Goal: Transaction & Acquisition: Purchase product/service

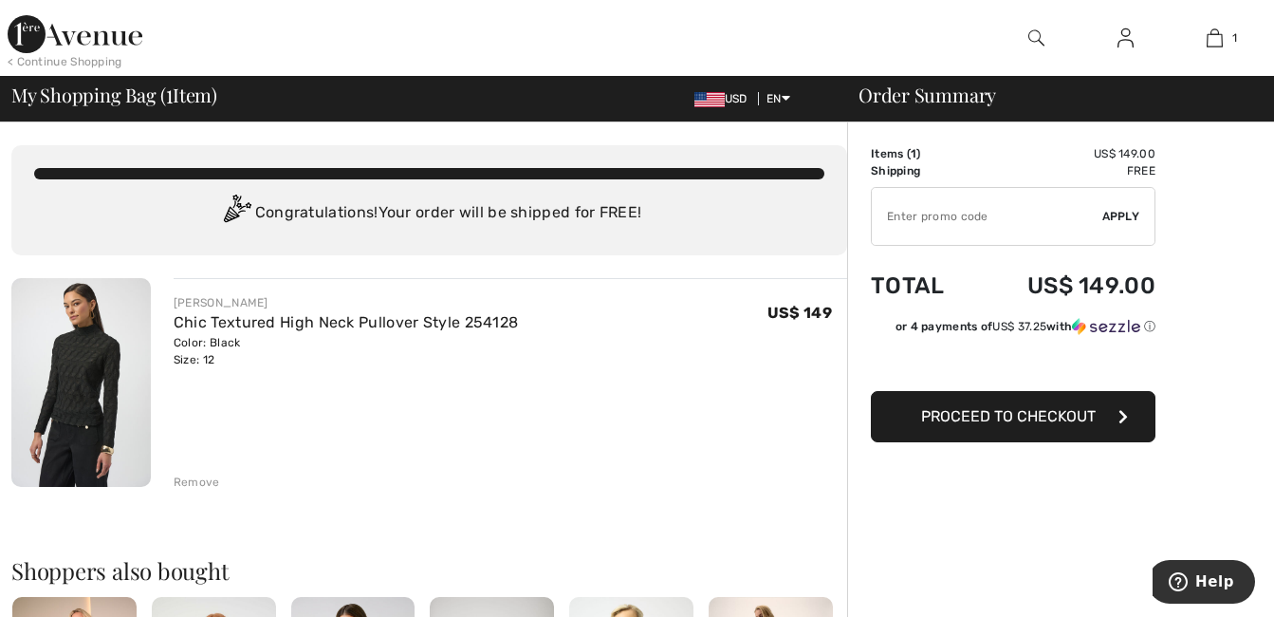
click at [101, 386] on img at bounding box center [80, 382] width 139 height 209
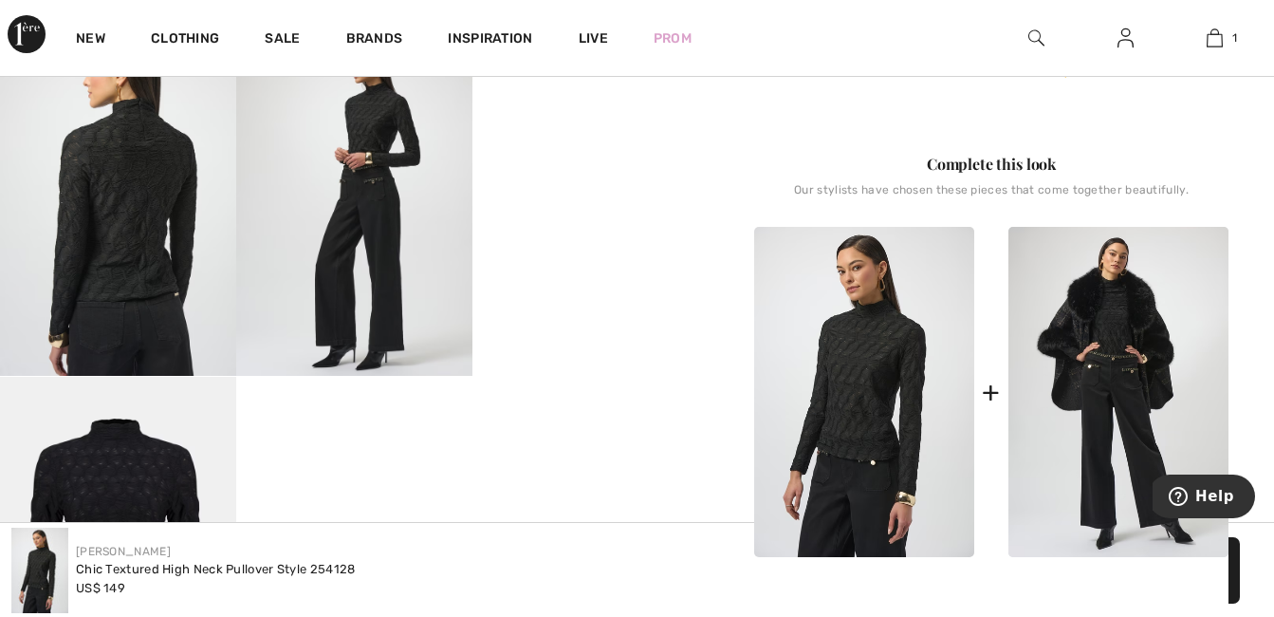
scroll to position [759, 0]
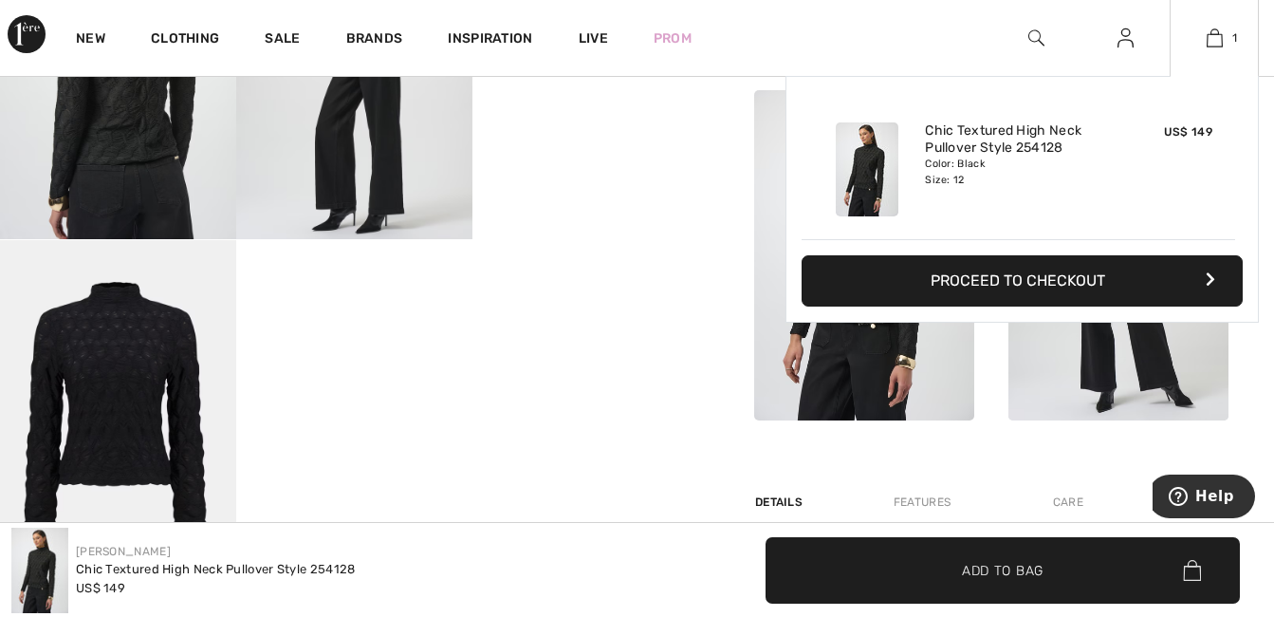
click at [1099, 282] on button "Proceed to Checkout" at bounding box center [1022, 280] width 441 height 51
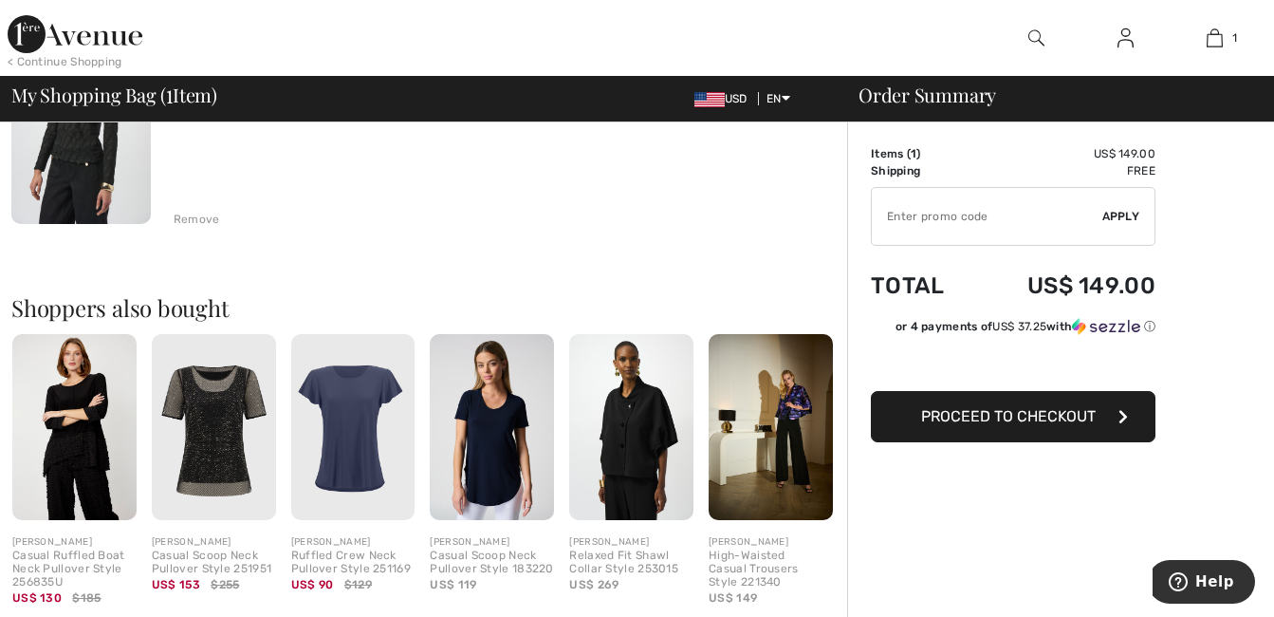
scroll to position [380, 0]
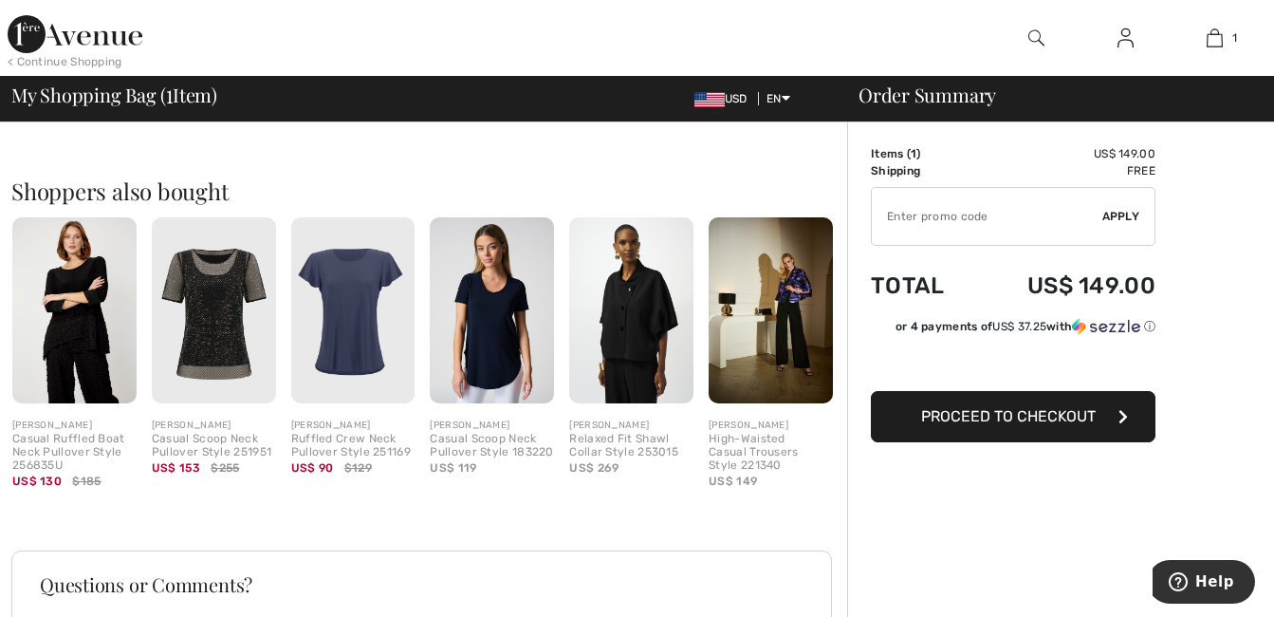
click at [778, 299] on img at bounding box center [771, 310] width 124 height 186
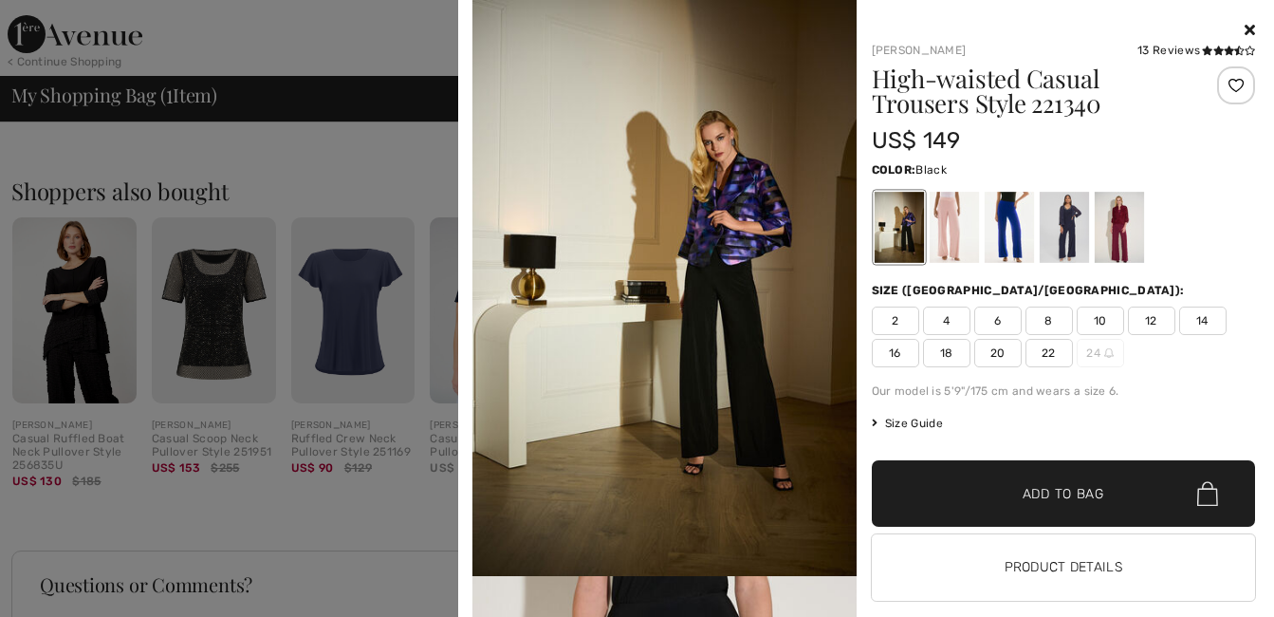
click at [409, 171] on div at bounding box center [637, 308] width 1274 height 617
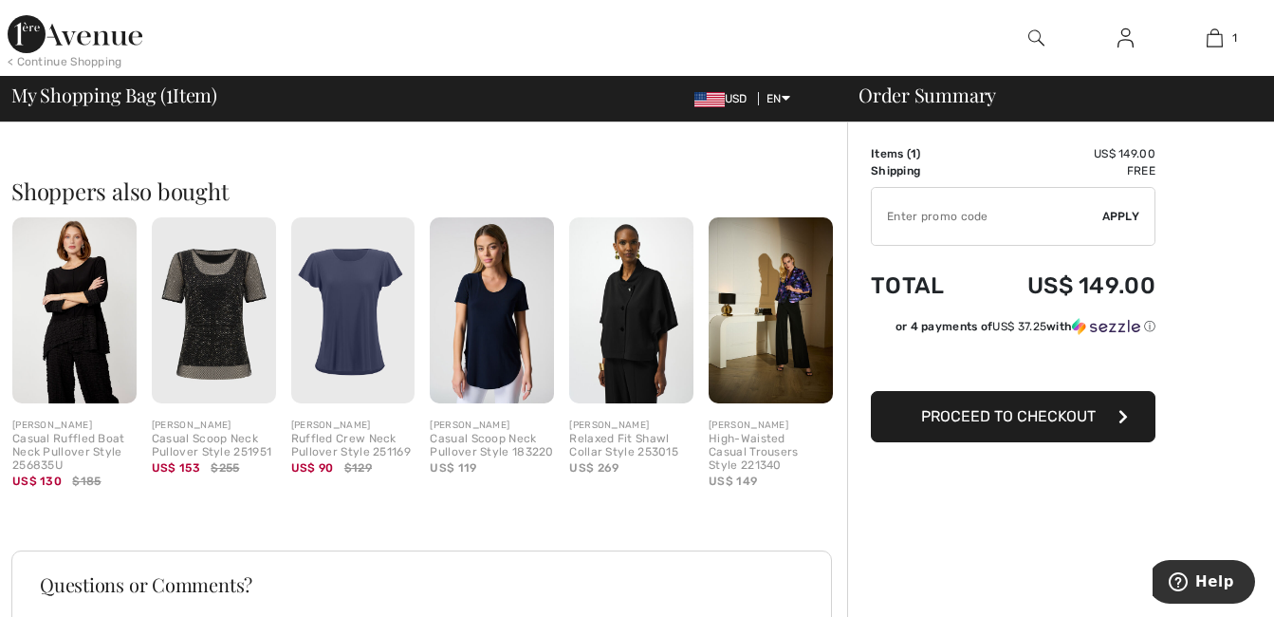
click at [986, 429] on button "Proceed to Checkout" at bounding box center [1013, 416] width 285 height 51
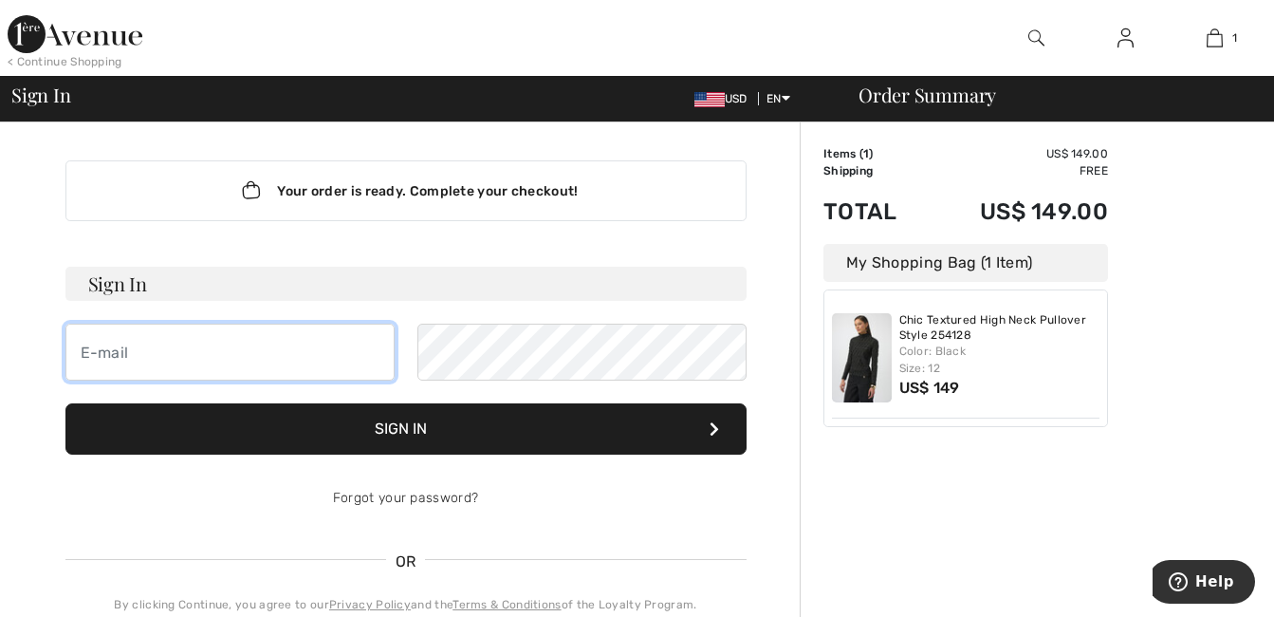
type input "mauletta71@yahoo.com"
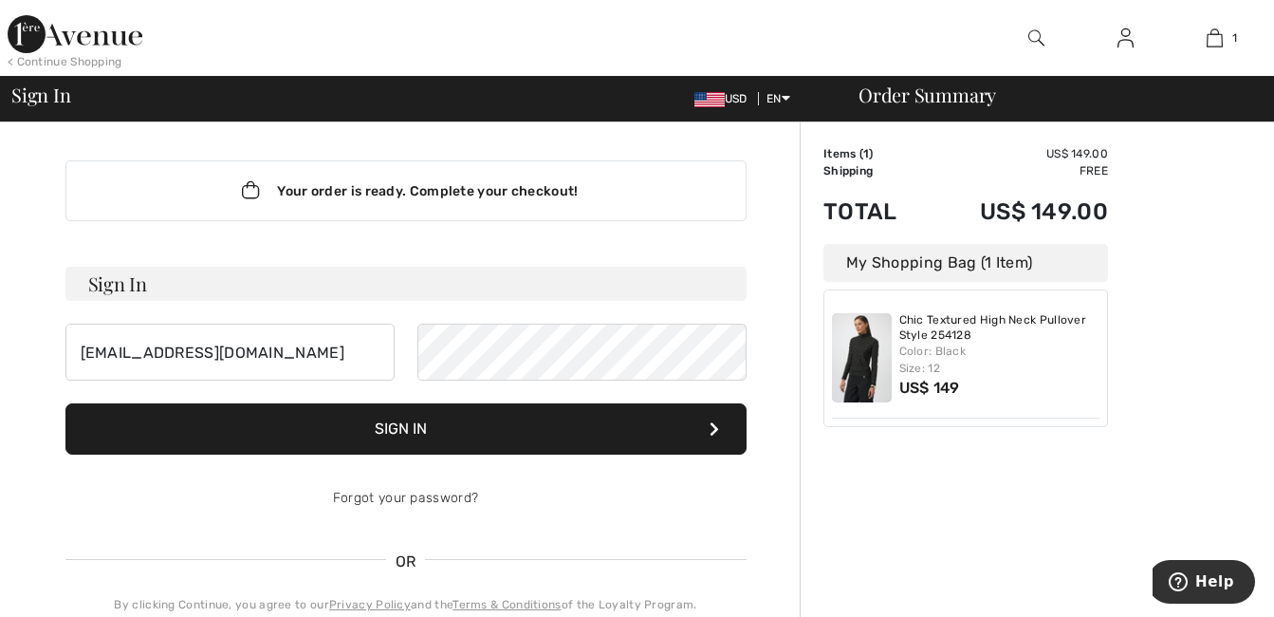
click at [462, 413] on button "Sign In" at bounding box center [405, 428] width 681 height 51
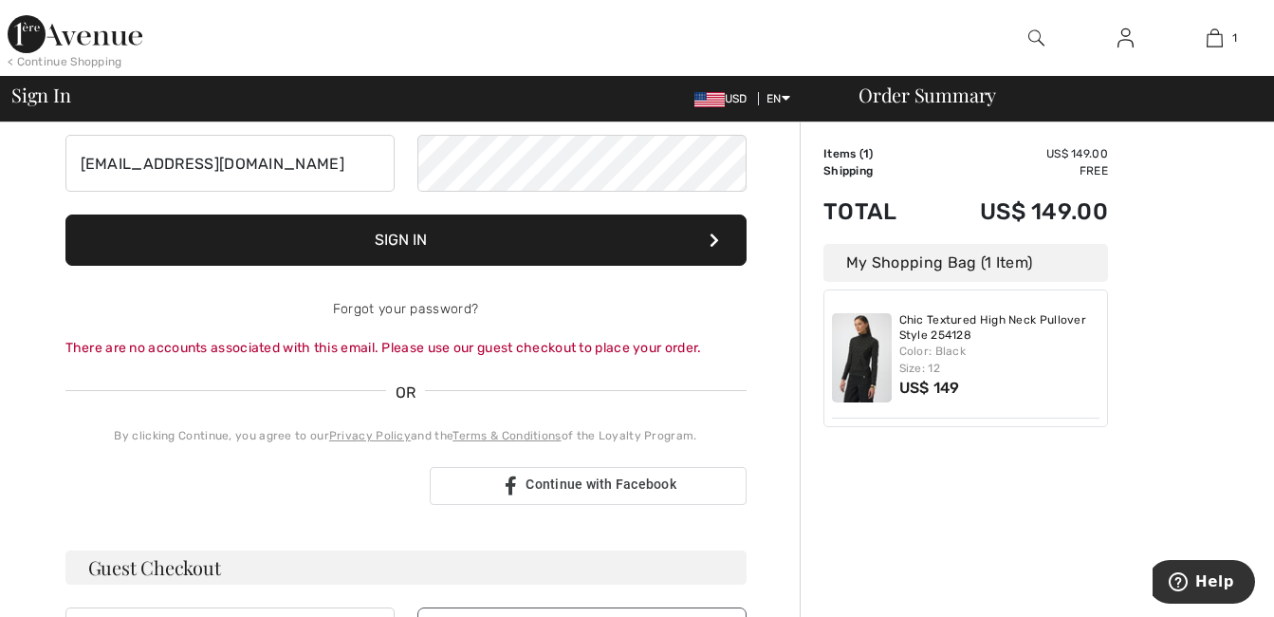
scroll to position [190, 0]
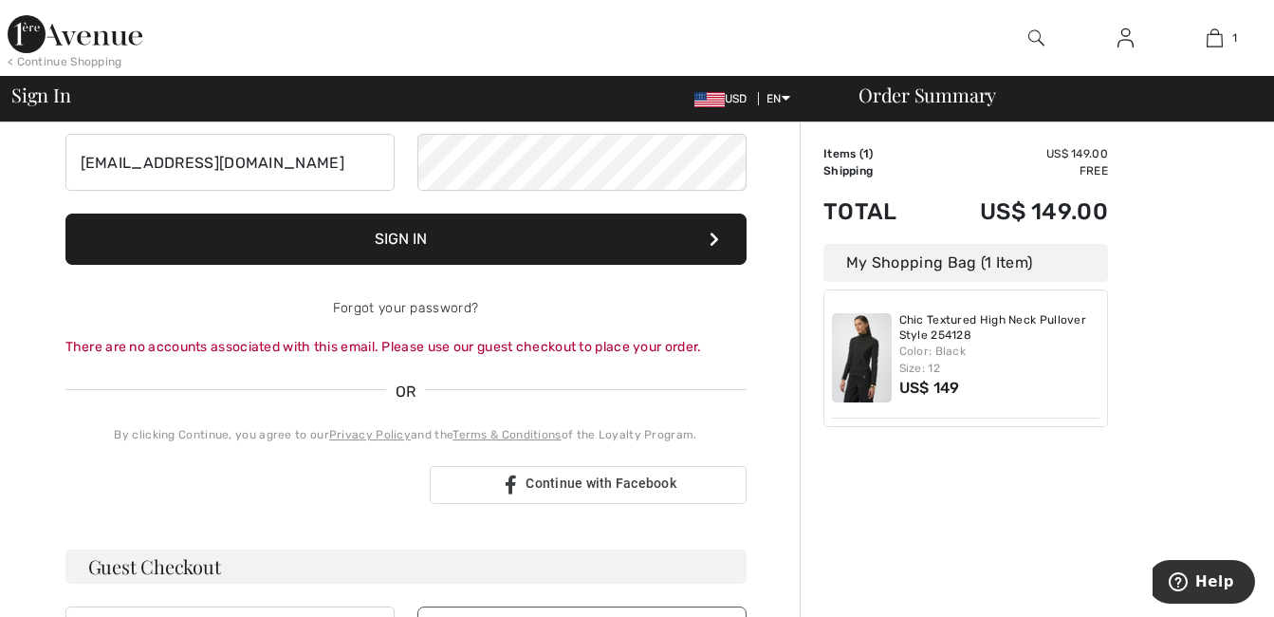
click at [662, 258] on button "Sign In" at bounding box center [405, 238] width 681 height 51
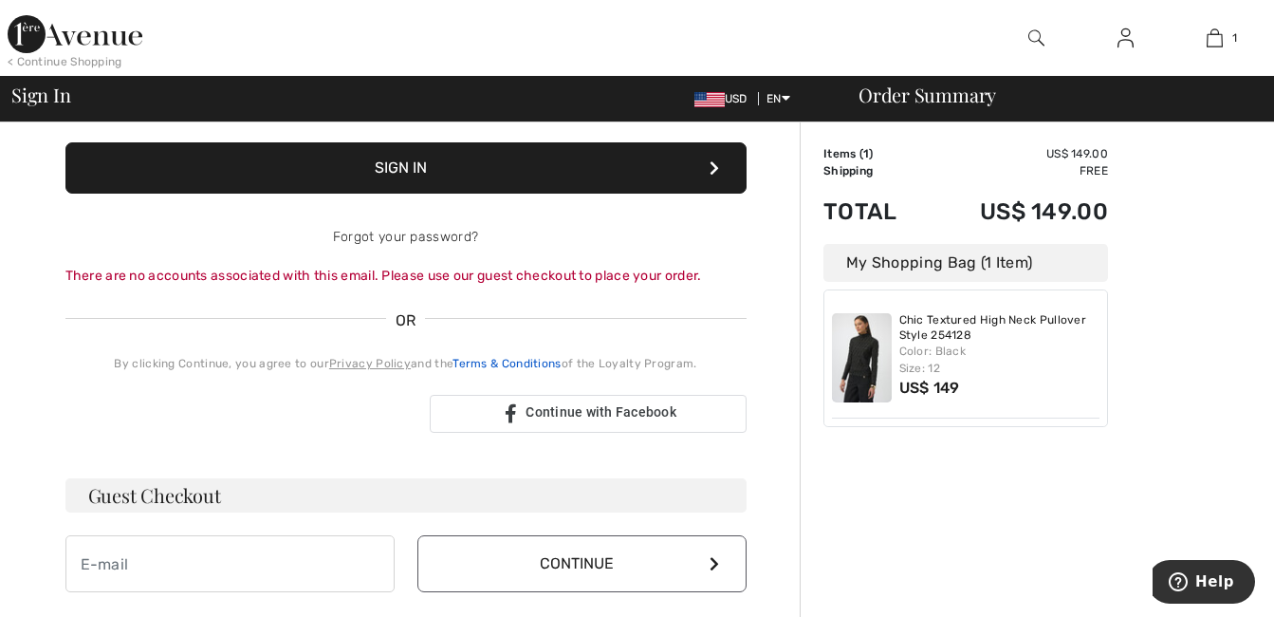
scroll to position [380, 0]
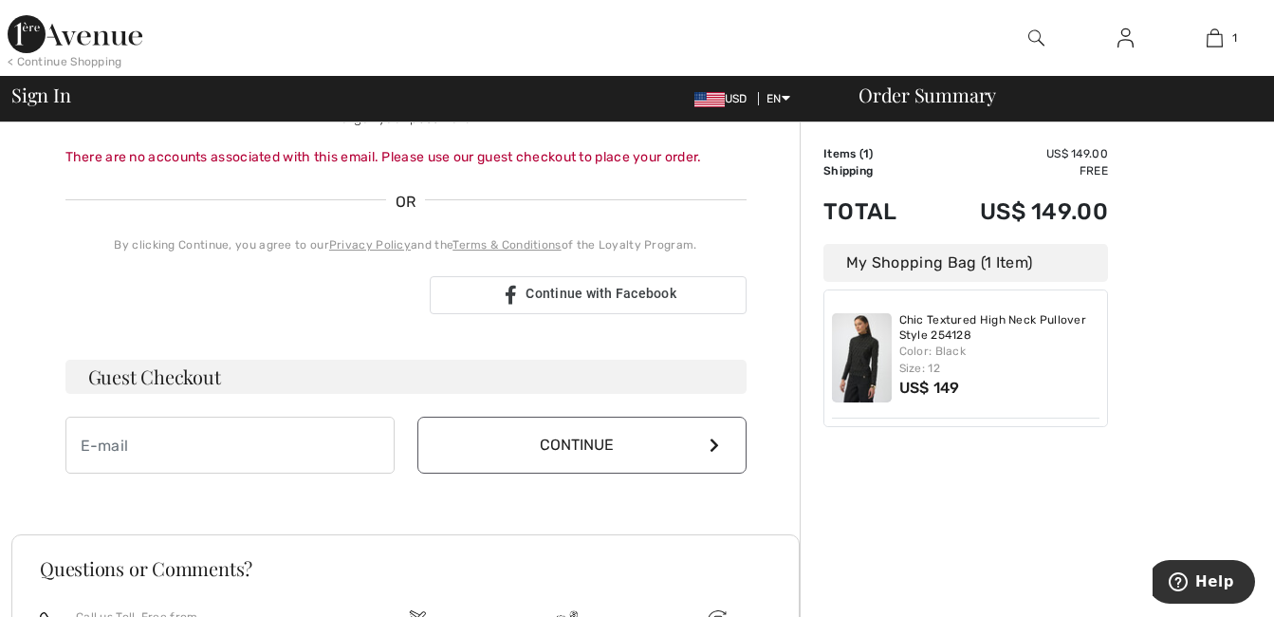
click at [212, 380] on h3 "Guest Checkout" at bounding box center [405, 377] width 681 height 34
click at [456, 454] on button "Continue" at bounding box center [581, 445] width 329 height 57
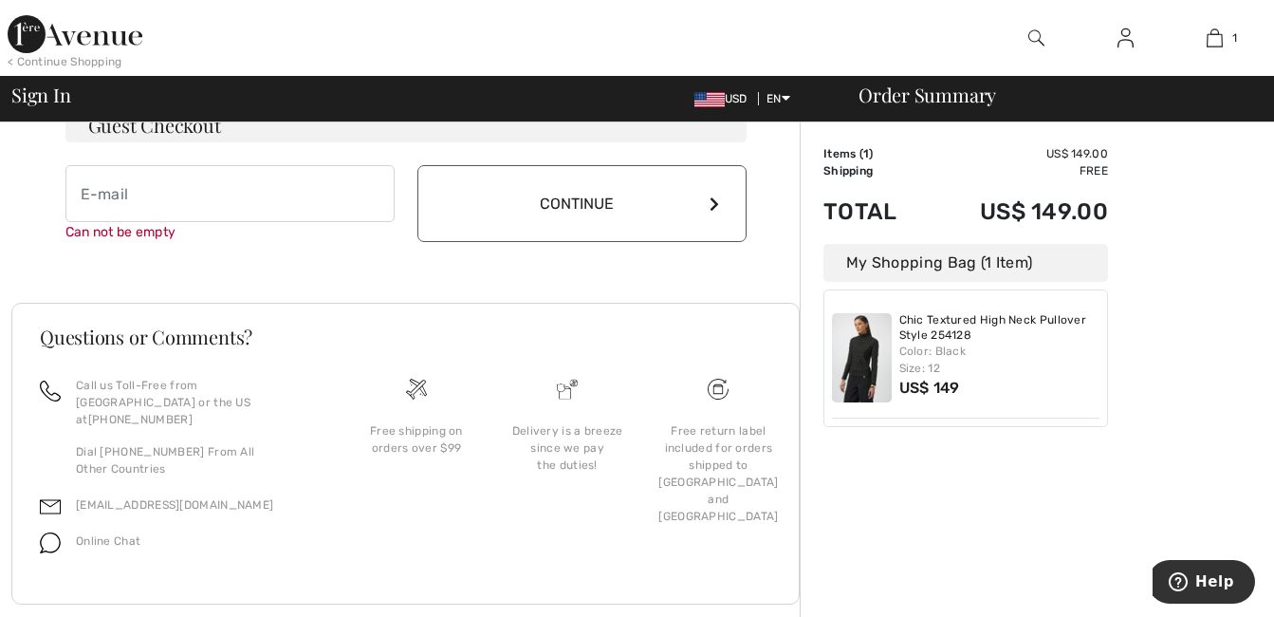
scroll to position [644, 0]
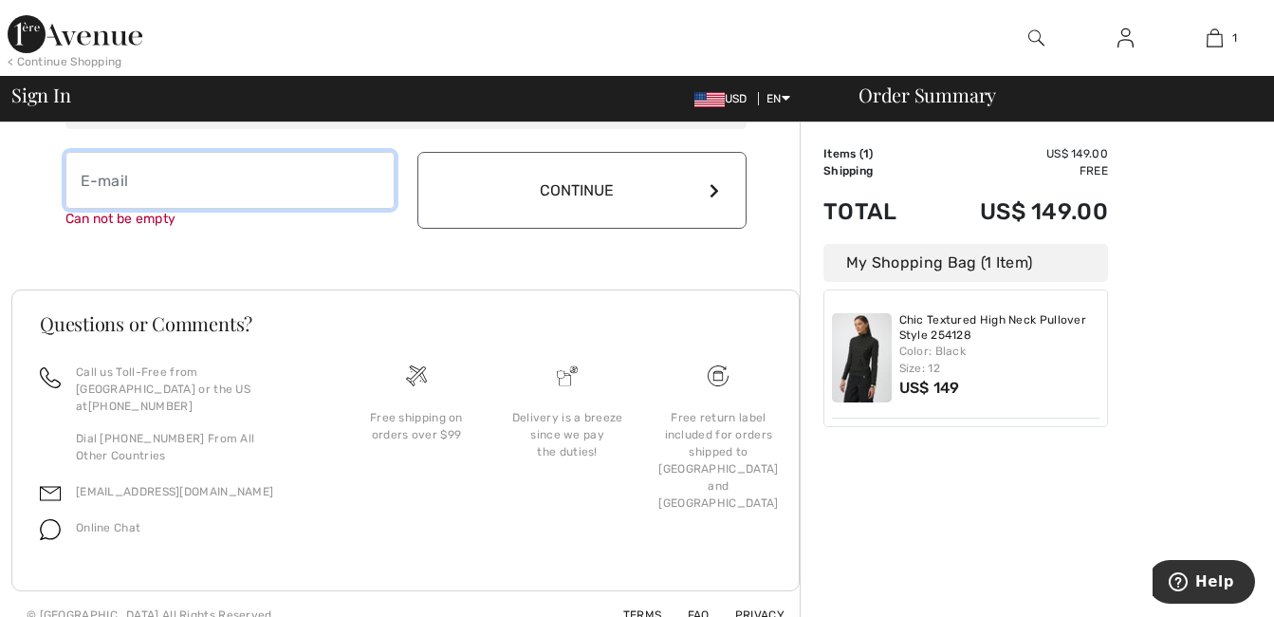
click at [120, 187] on input "email" at bounding box center [229, 180] width 329 height 57
type input "[EMAIL_ADDRESS][DOMAIN_NAME]"
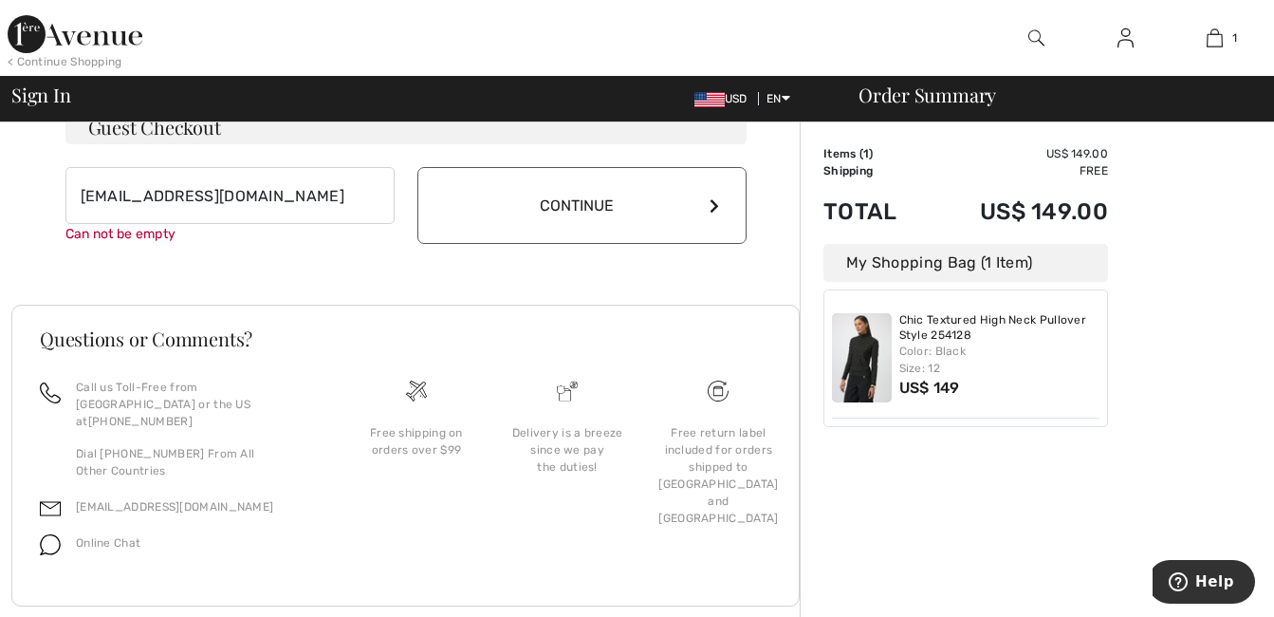
click at [587, 199] on button "Continue" at bounding box center [581, 205] width 329 height 77
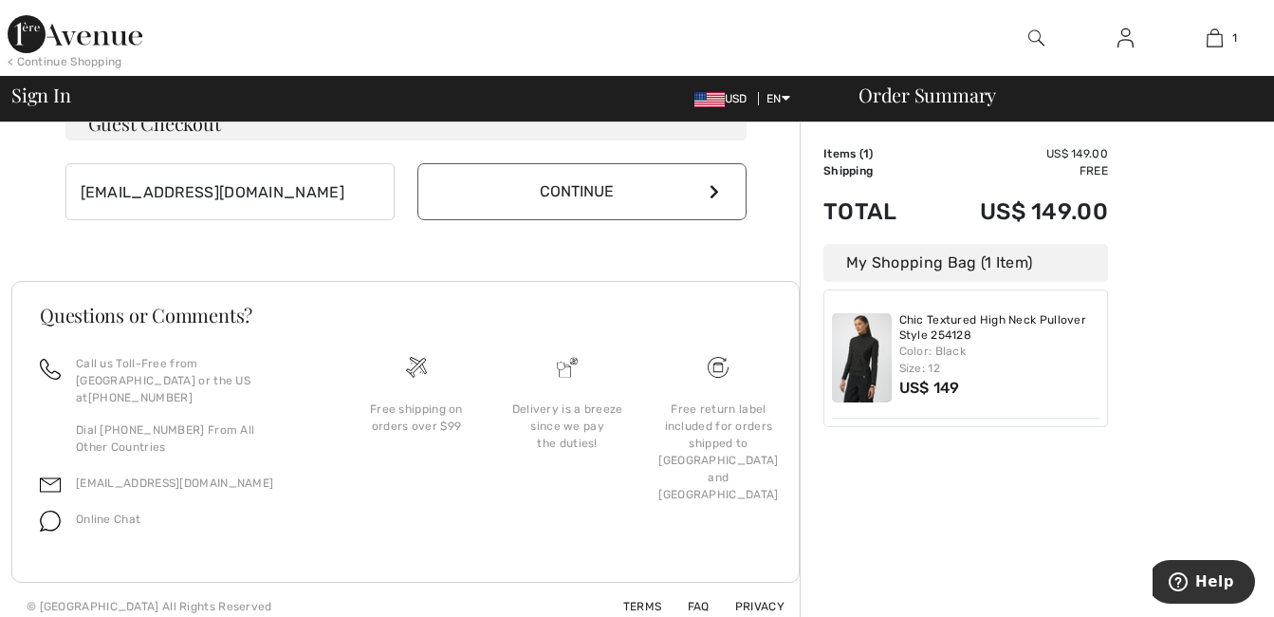
scroll to position [609, 0]
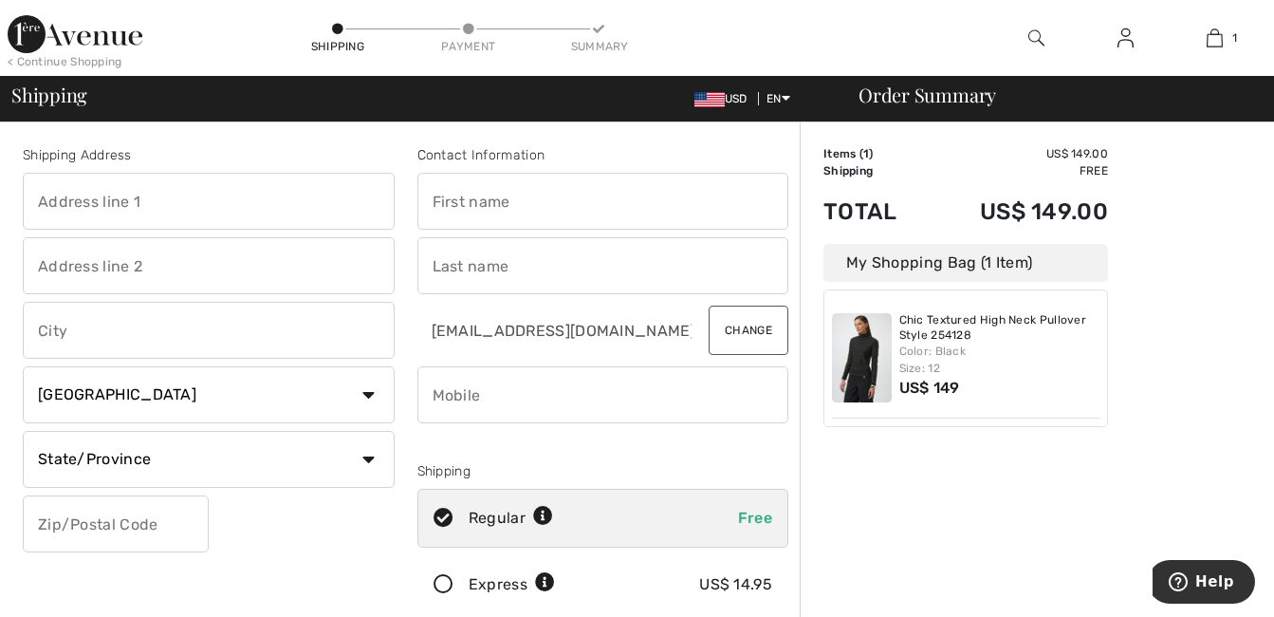
click at [446, 206] on input "text" at bounding box center [603, 201] width 372 height 57
type input "Mercedes C"
type input "11197 Butternut Lane"
type input "North Royalton"
select select "US"
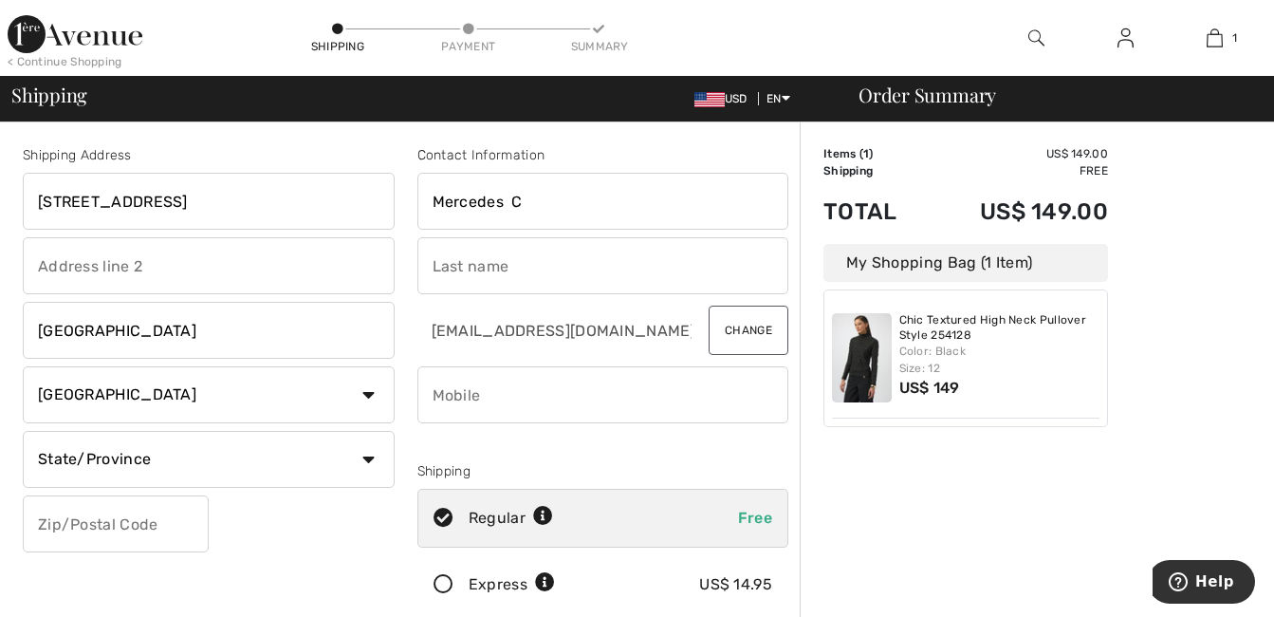
select select "OH"
type input "44130"
type input "Auletta"
type input "4402301596"
type input "MC"
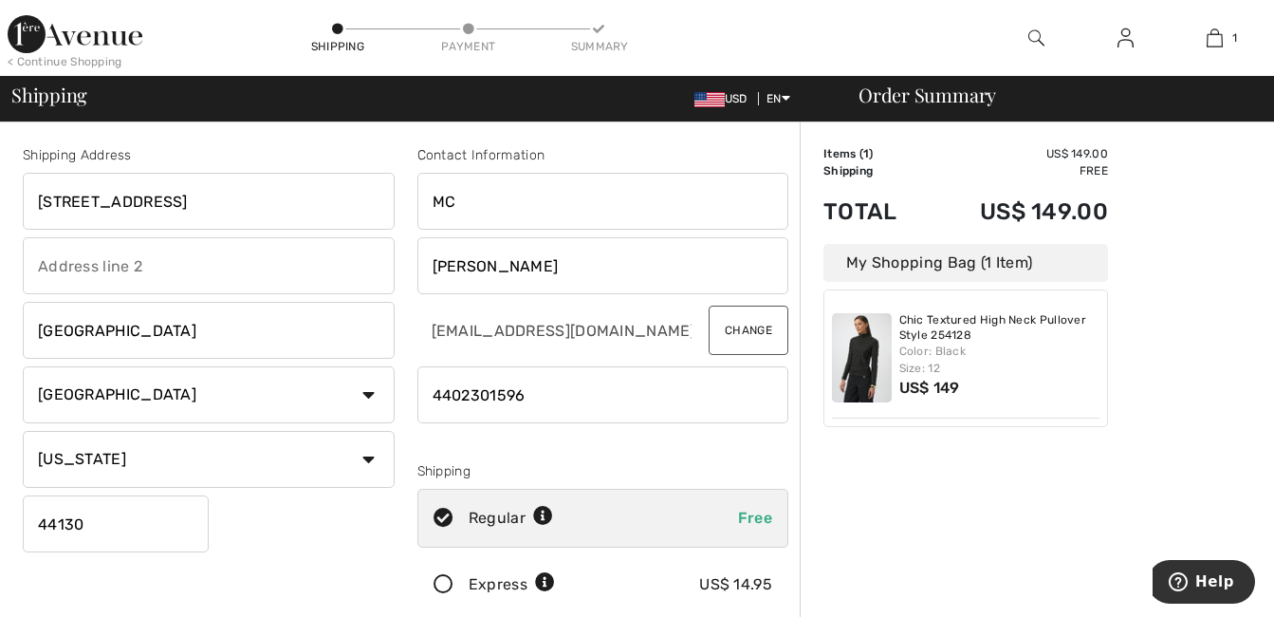
type input "11197 Butternut Lane"
click at [77, 530] on input "44130" at bounding box center [116, 523] width 186 height 57
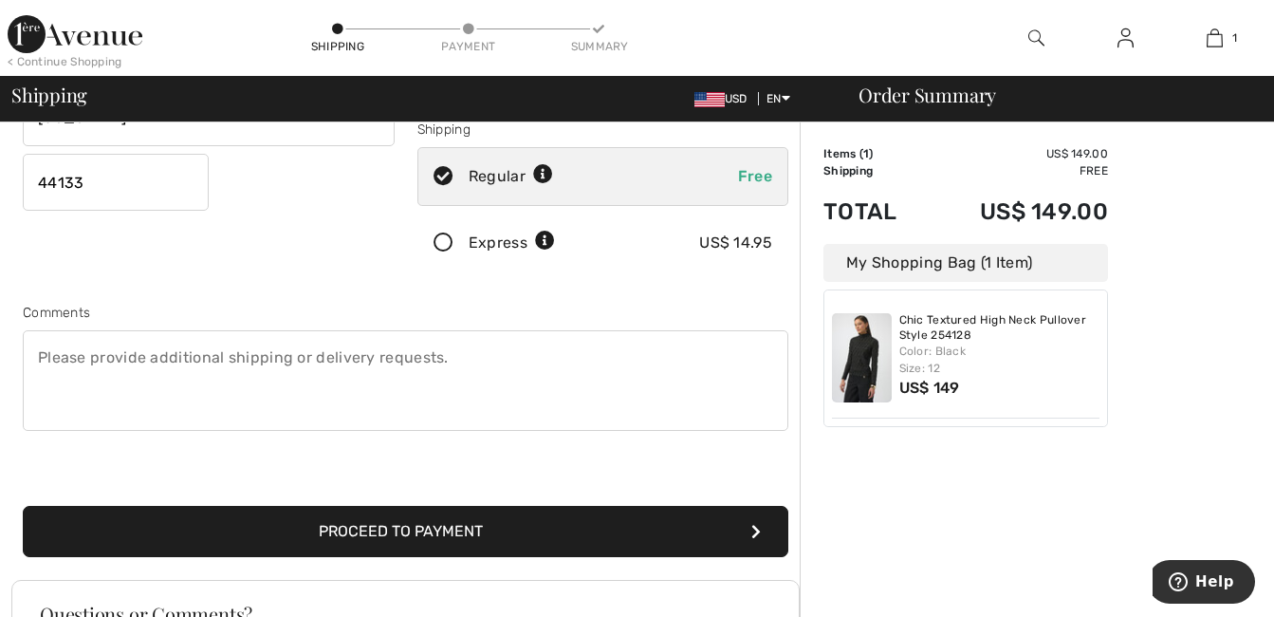
scroll to position [380, 0]
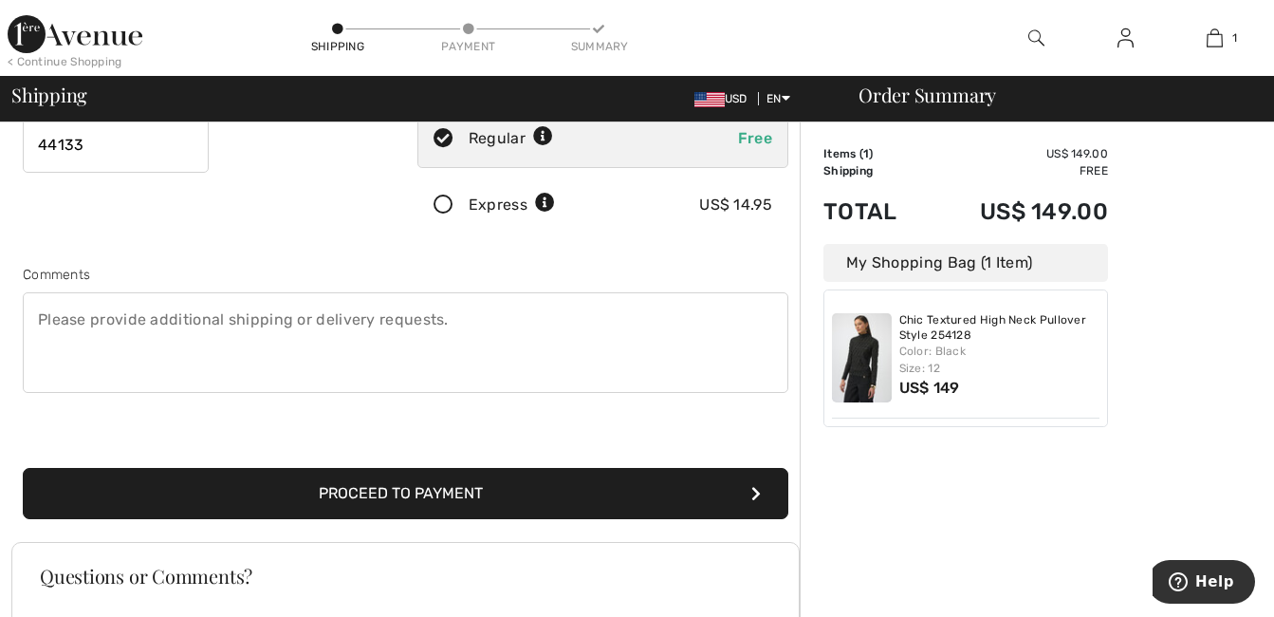
type input "44133"
click at [678, 498] on button "Proceed to Payment" at bounding box center [406, 493] width 766 height 51
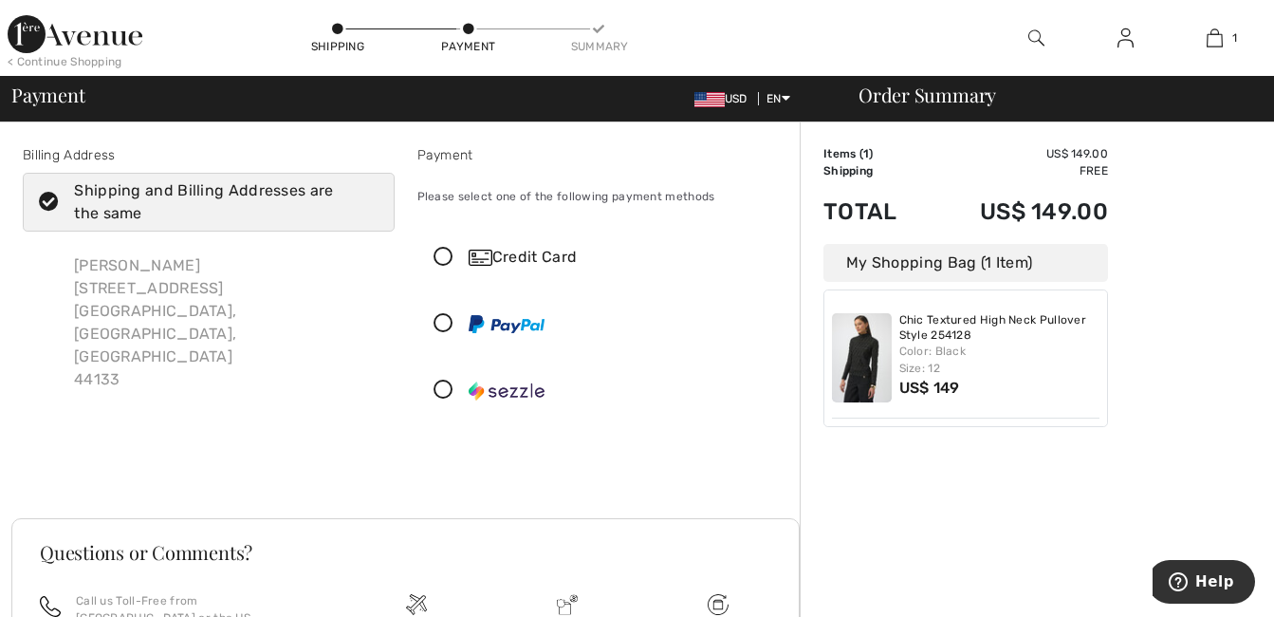
click at [566, 261] on div "Credit Card" at bounding box center [622, 257] width 306 height 23
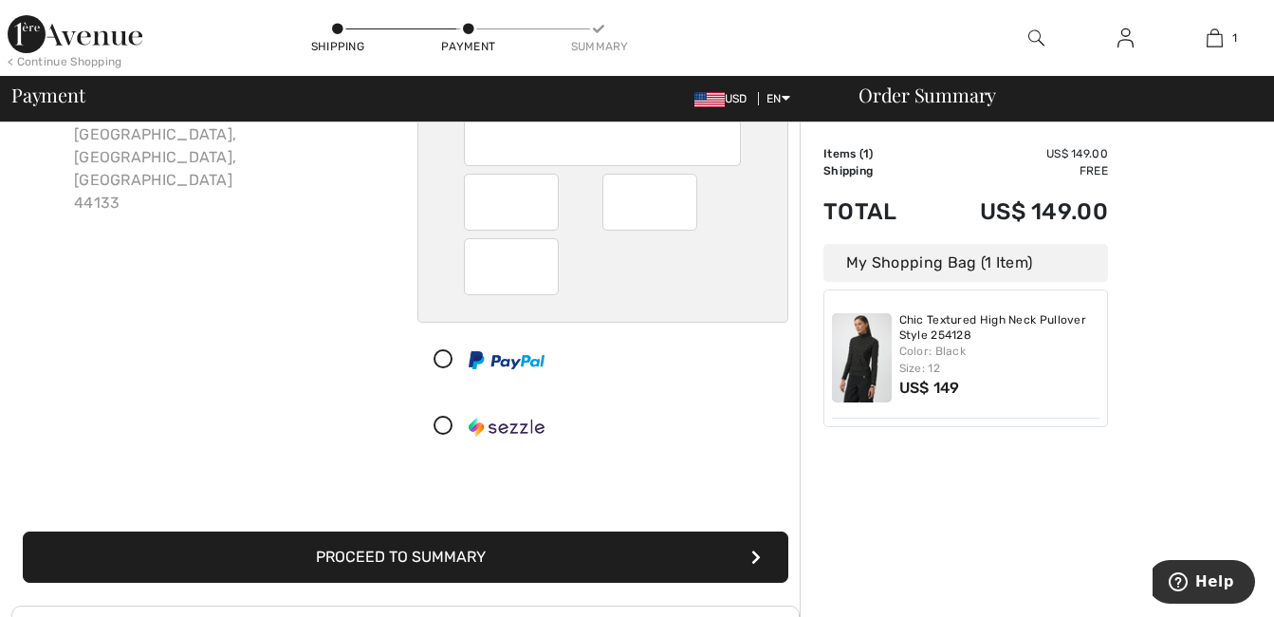
scroll to position [190, 0]
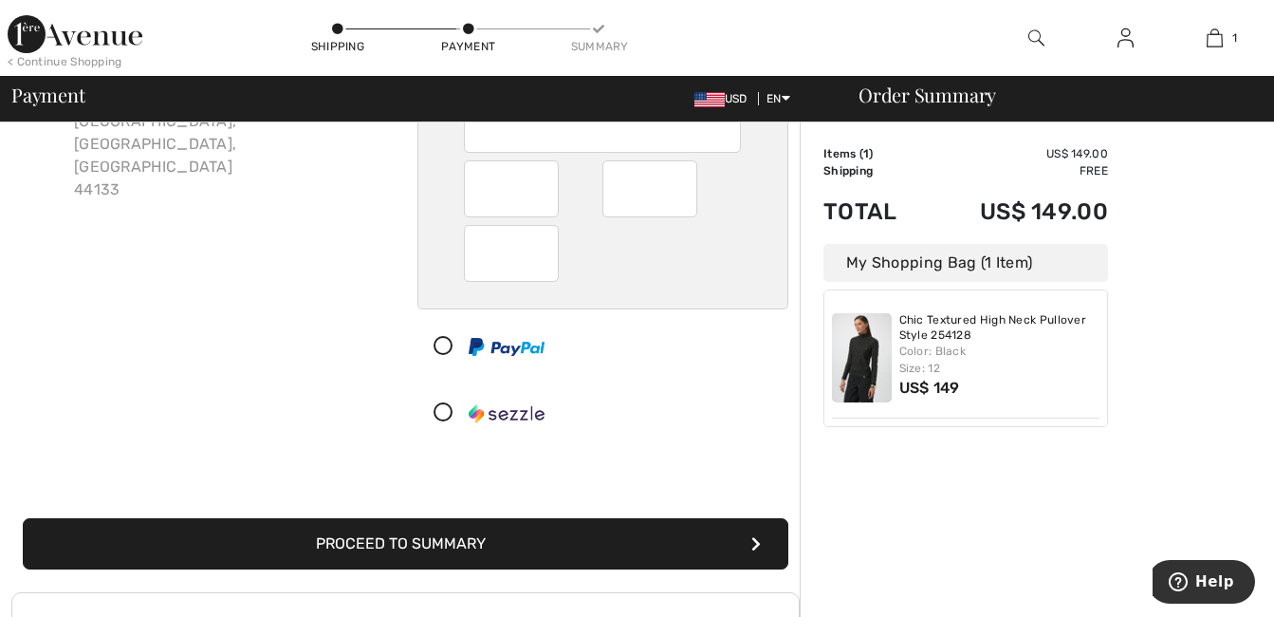
click at [557, 553] on button "Proceed to Summary" at bounding box center [406, 543] width 766 height 51
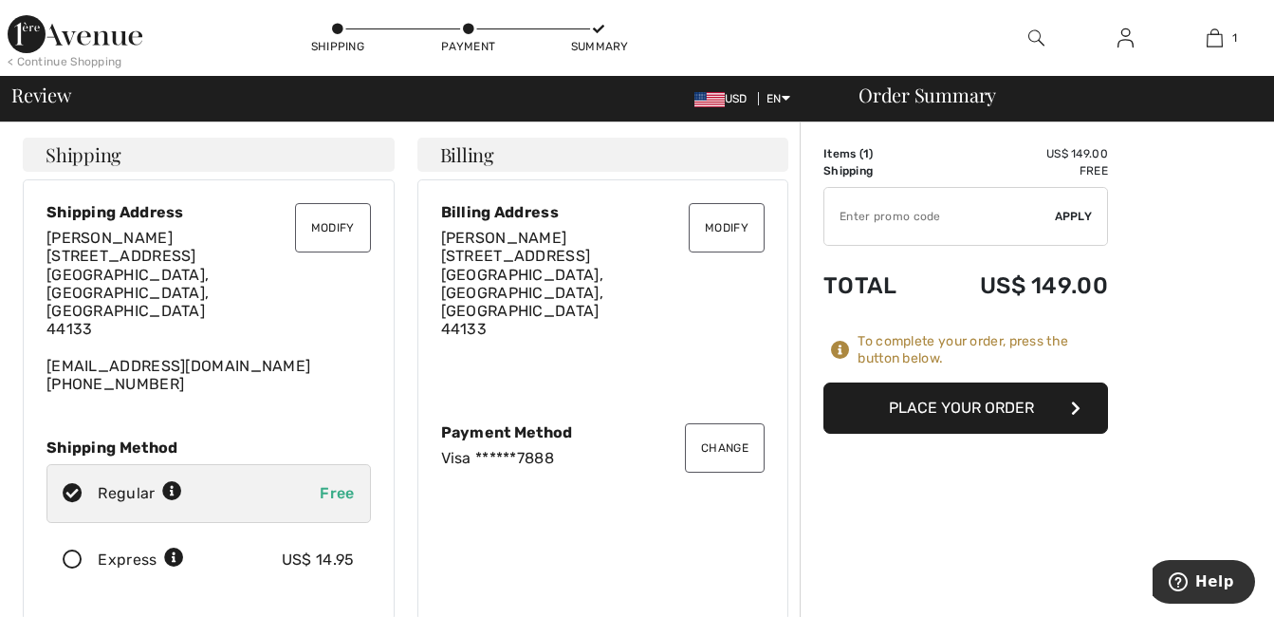
click at [949, 407] on button "Place Your Order" at bounding box center [966, 407] width 285 height 51
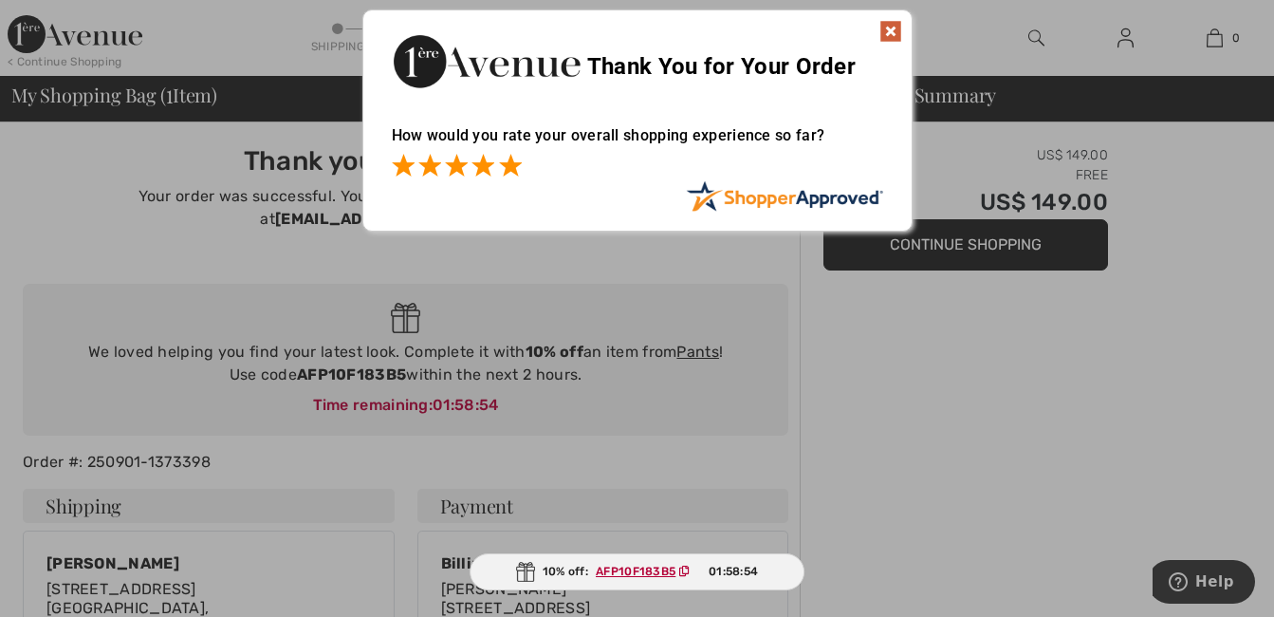
click at [505, 163] on span at bounding box center [510, 165] width 23 height 23
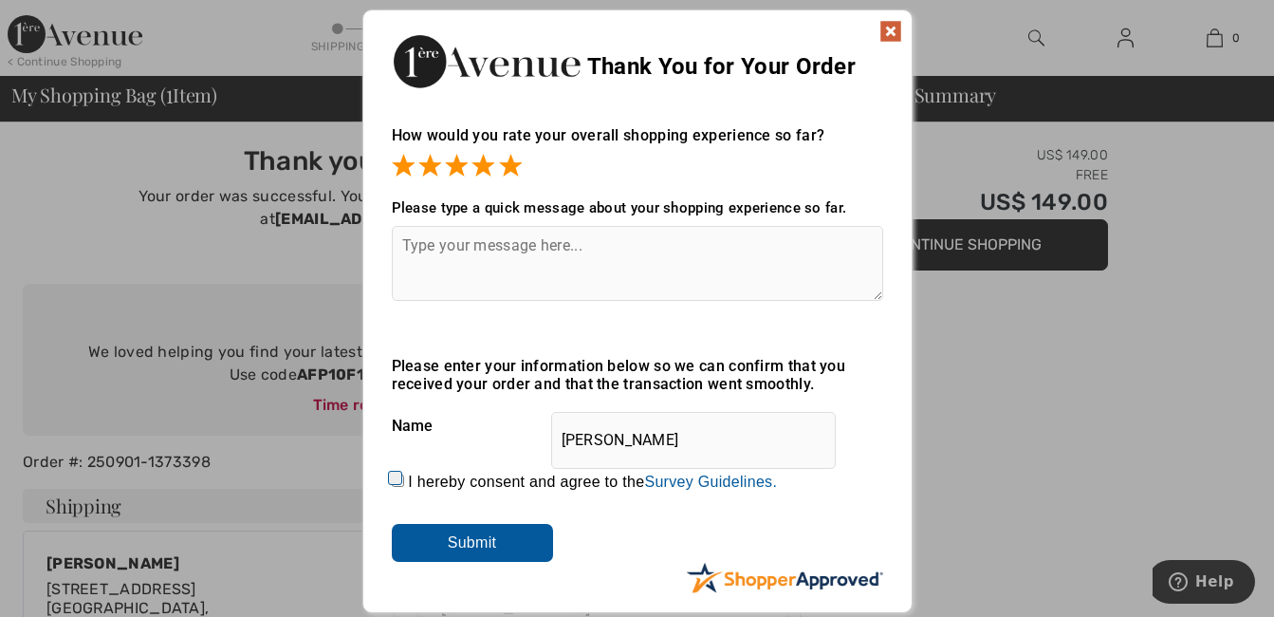
click at [572, 439] on input "Mc Auletta" at bounding box center [693, 440] width 285 height 57
type input "MC Auletta"
click at [409, 250] on textarea at bounding box center [637, 263] width 491 height 75
click at [409, 252] on textarea at bounding box center [637, 263] width 491 height 75
type textarea "Some entry took another form, had to reenter."
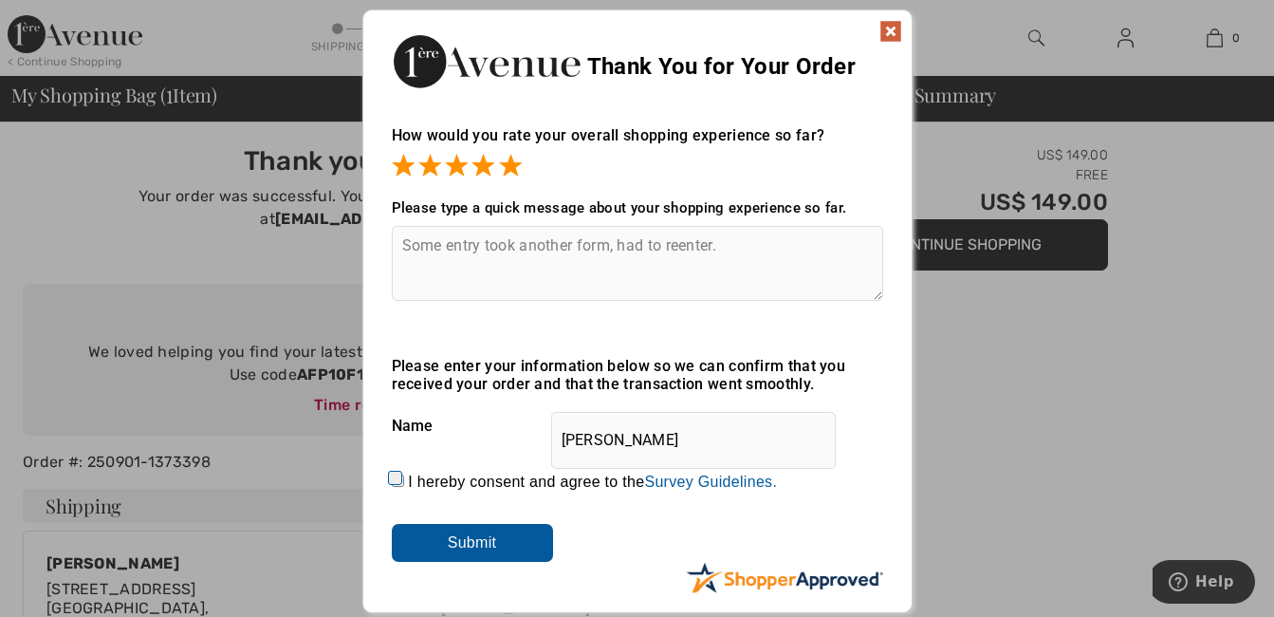
click at [573, 435] on input "MC Auletta" at bounding box center [693, 440] width 285 height 57
type input "Mercedes C Auletta"
click at [397, 478] on input "I hereby consent and agree to the By submitting a review, you grant permission …" at bounding box center [398, 480] width 12 height 12
checkbox input "true"
click at [447, 534] on input "Submit" at bounding box center [472, 543] width 161 height 38
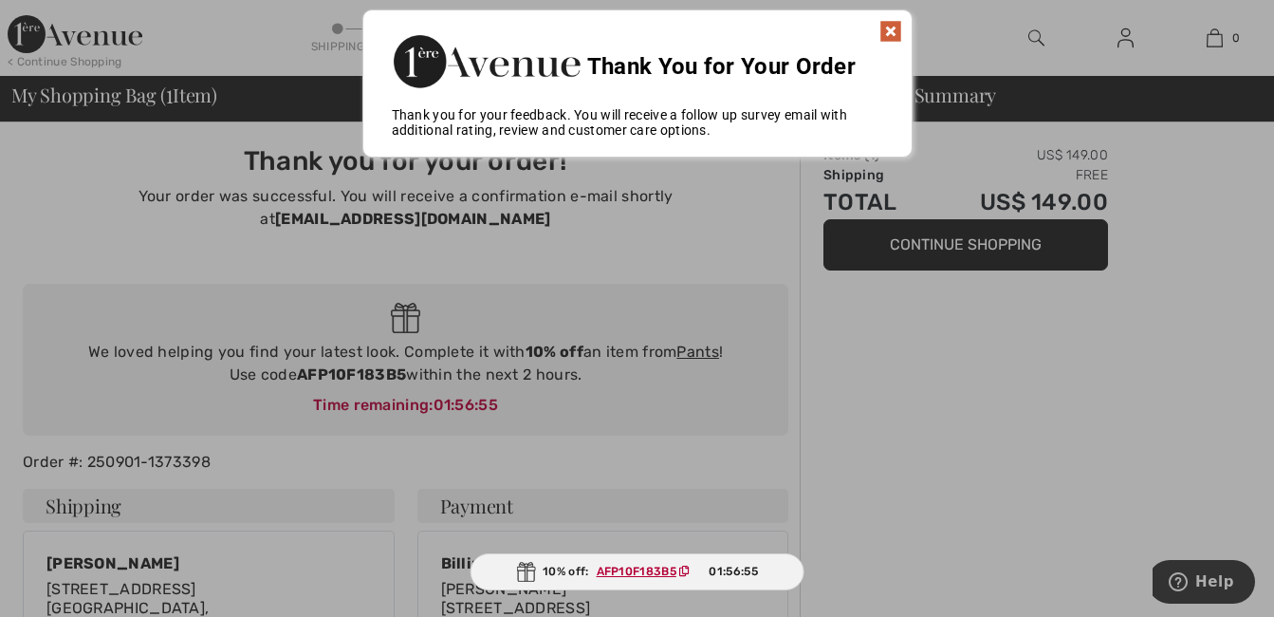
click at [607, 566] on ins "AFP10F183B5" at bounding box center [637, 571] width 80 height 13
click at [918, 240] on div at bounding box center [637, 308] width 1274 height 617
click at [895, 34] on img at bounding box center [891, 31] width 23 height 23
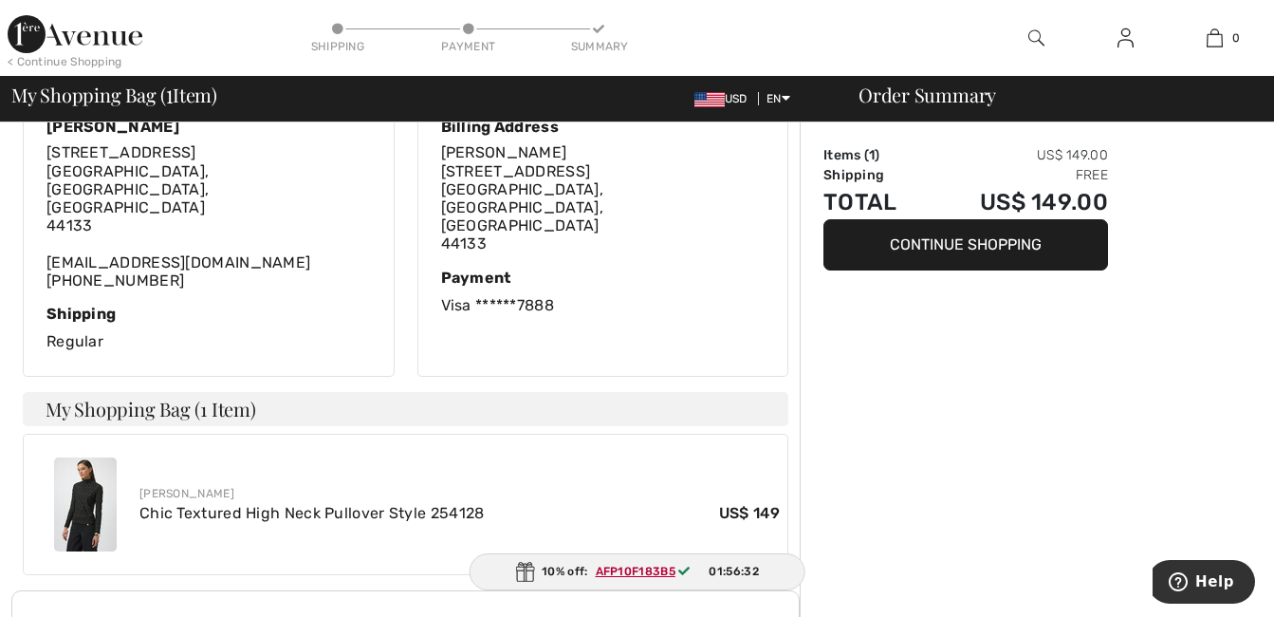
scroll to position [474, 0]
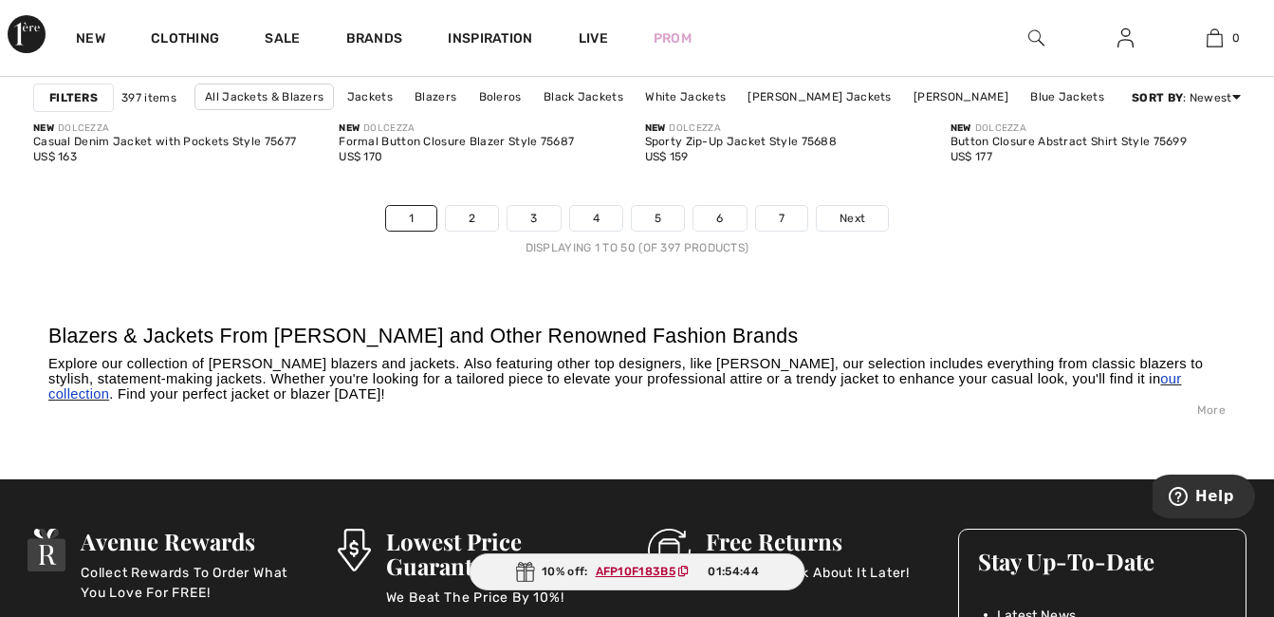
scroll to position [8349, 0]
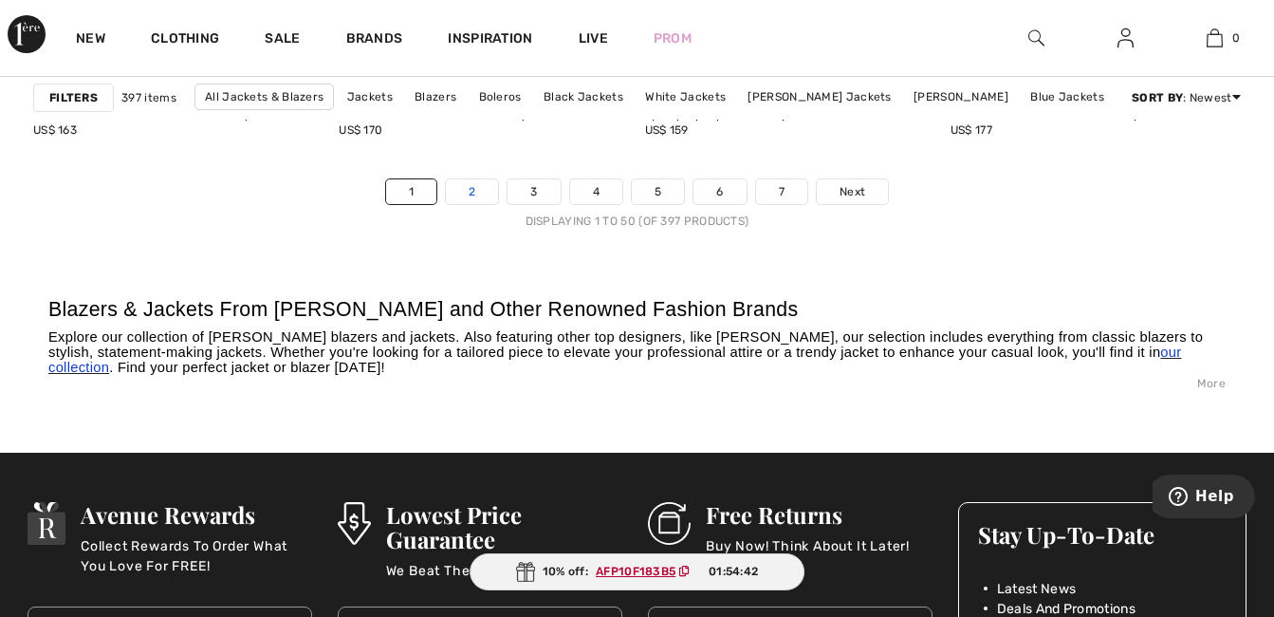
click at [482, 194] on link "2" at bounding box center [472, 191] width 52 height 25
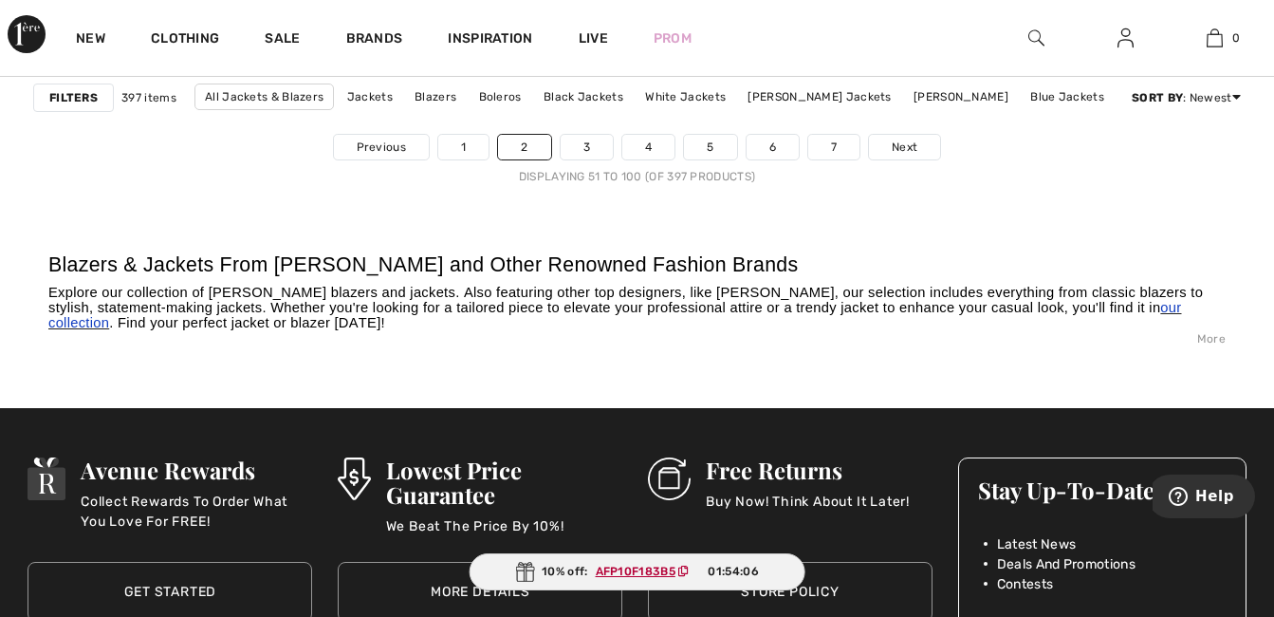
scroll to position [8444, 0]
